Goal: Find specific page/section: Find specific page/section

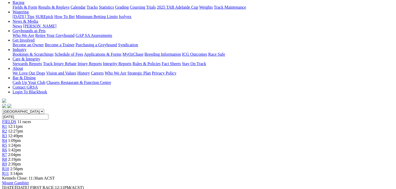
scroll to position [52, 0]
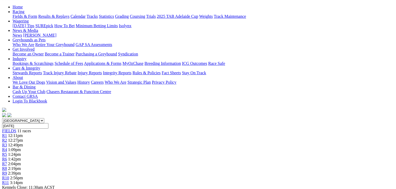
click at [7, 143] on span "R3" at bounding box center [4, 145] width 5 height 4
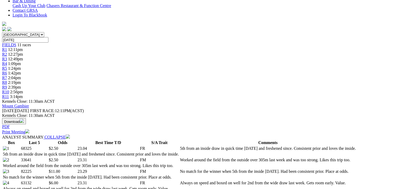
scroll to position [52, 0]
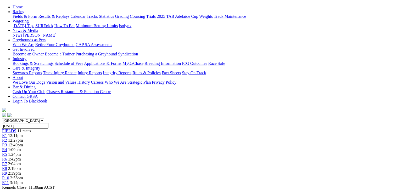
click at [7, 143] on span "R3" at bounding box center [4, 145] width 5 height 4
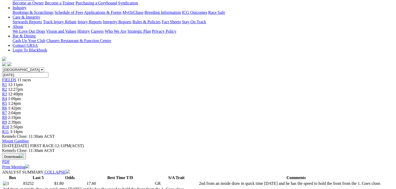
scroll to position [105, 0]
